Goal: Find specific page/section: Find specific page/section

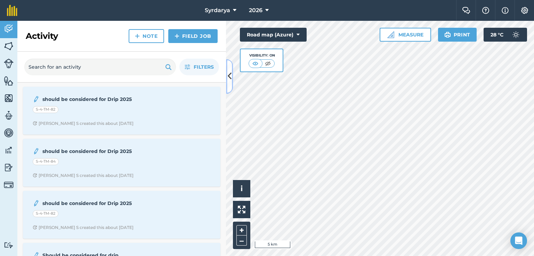
click at [230, 73] on icon at bounding box center [230, 77] width 4 height 12
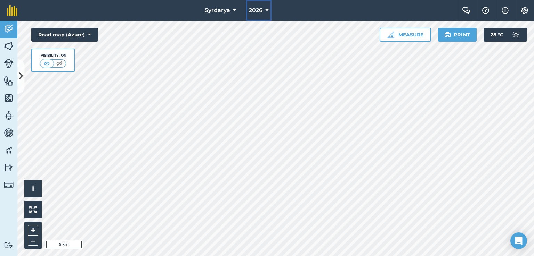
click at [261, 10] on span "2026" at bounding box center [256, 10] width 14 height 8
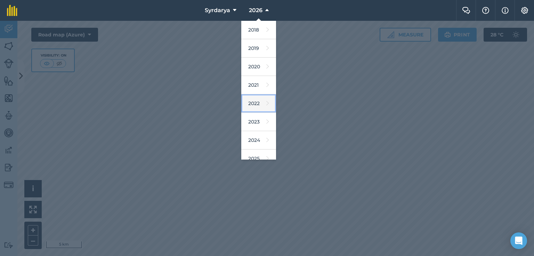
click at [266, 103] on icon at bounding box center [267, 104] width 3 height 10
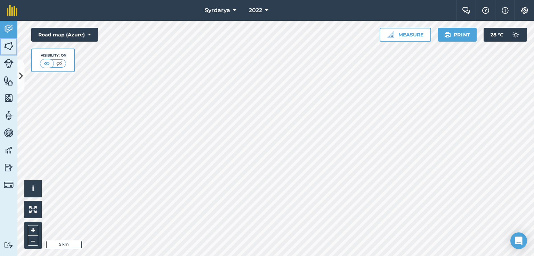
click at [7, 48] on img at bounding box center [9, 46] width 10 height 10
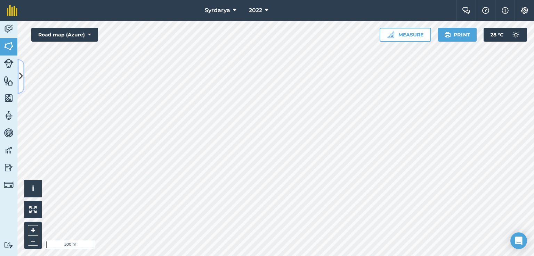
click at [23, 71] on icon at bounding box center [21, 77] width 4 height 12
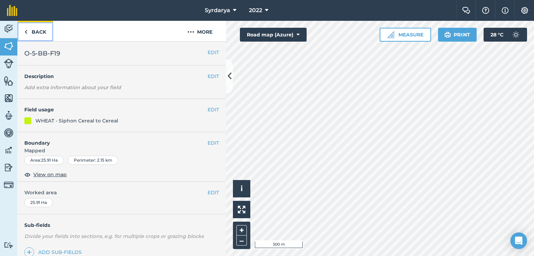
click at [41, 32] on link "Back" at bounding box center [35, 31] width 36 height 21
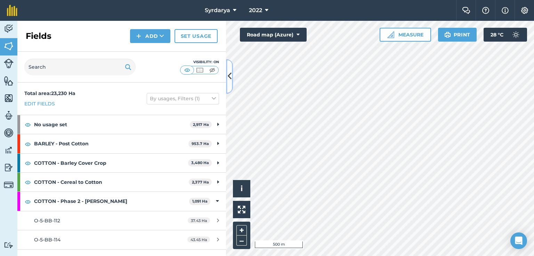
click at [230, 81] on icon at bounding box center [230, 77] width 4 height 12
